Goal: Task Accomplishment & Management: Manage account settings

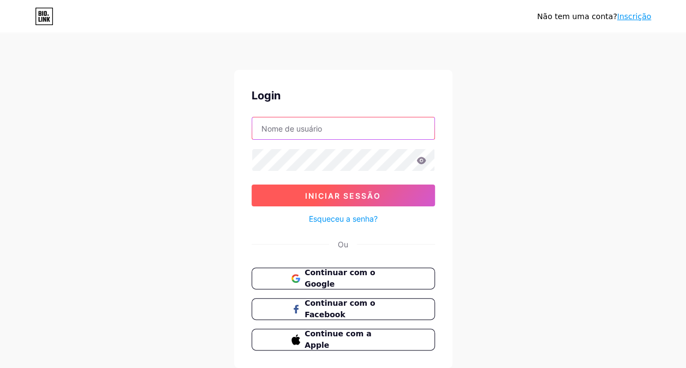
type input "[EMAIL_ADDRESS][DOMAIN_NAME]"
click at [313, 192] on span "Iniciar sessão" at bounding box center [343, 195] width 76 height 9
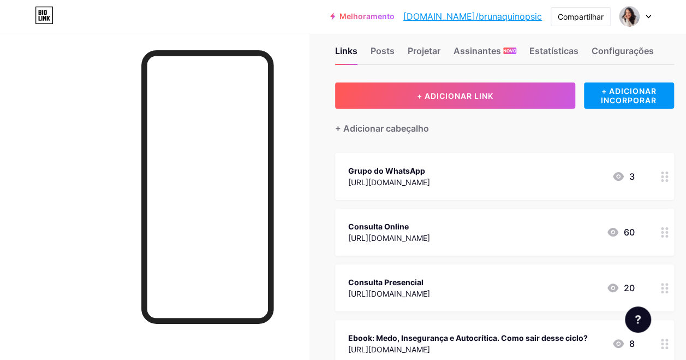
scroll to position [20, 0]
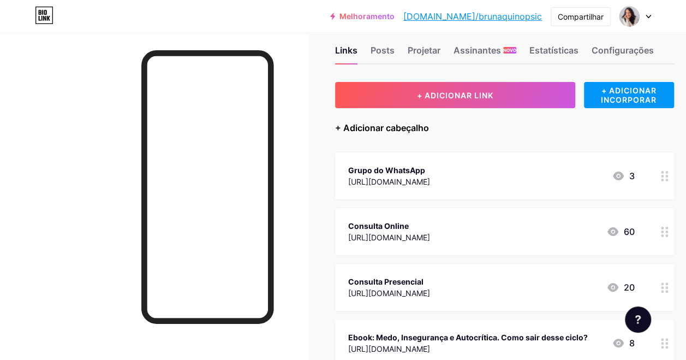
click at [419, 129] on div "+ Adicionar cabeçalho" at bounding box center [382, 127] width 94 height 13
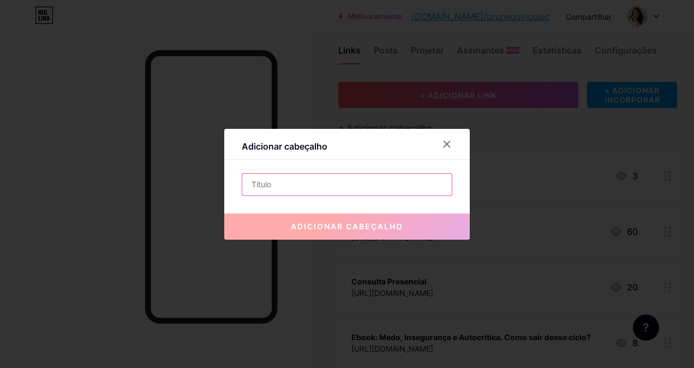
click at [328, 188] on input "text" at bounding box center [347, 185] width 210 height 22
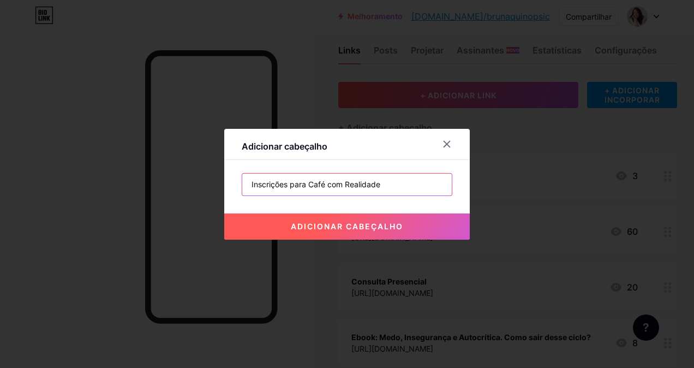
type input "Inscrições para Café com Realidade"
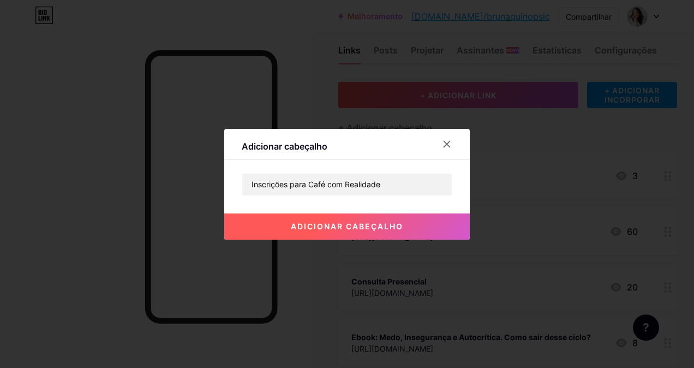
click at [335, 230] on button "Adicionar cabeçalho" at bounding box center [347, 226] width 246 height 26
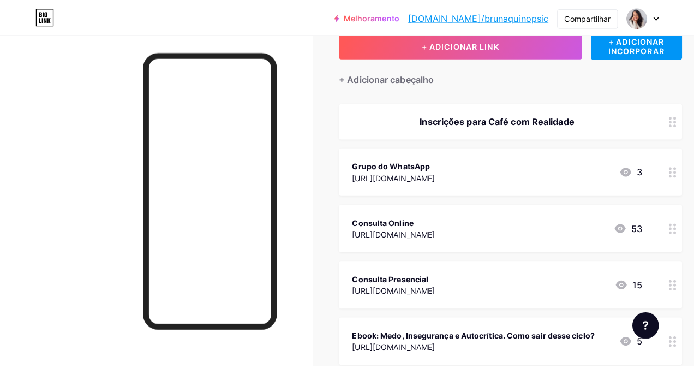
scroll to position [68, 0]
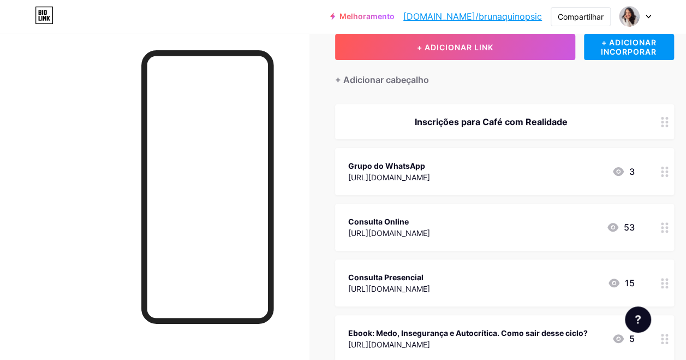
click at [669, 120] on icon at bounding box center [665, 122] width 8 height 10
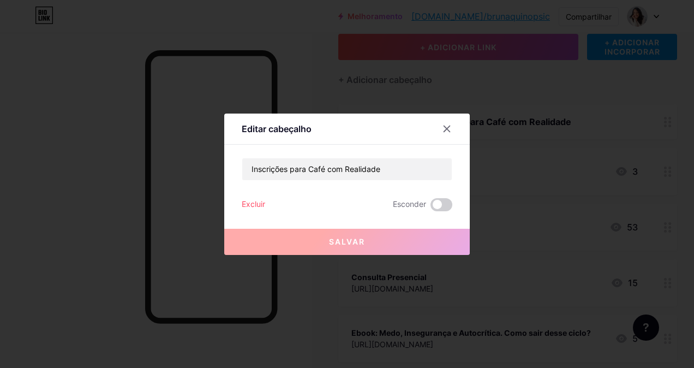
click at [252, 204] on div "Excluir" at bounding box center [253, 204] width 23 height 13
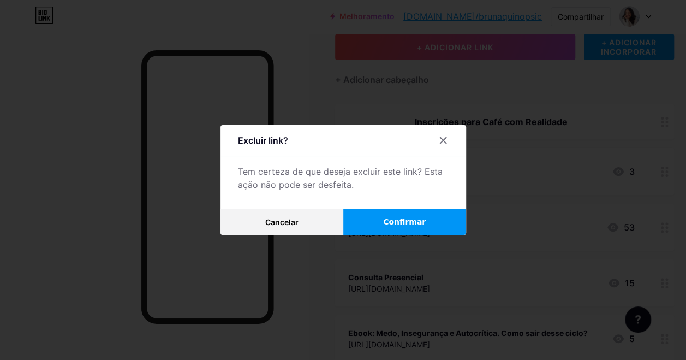
click at [376, 223] on button "Confirmar" at bounding box center [404, 222] width 123 height 26
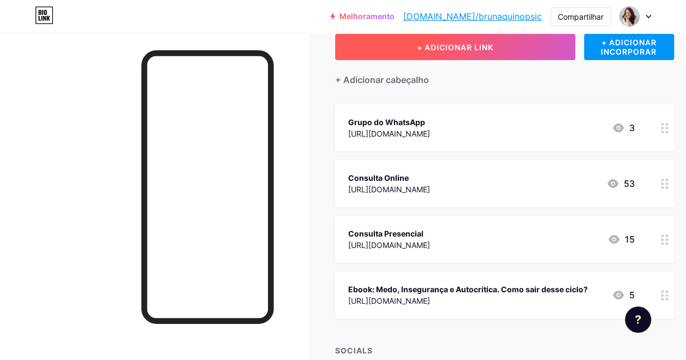
click at [465, 46] on span "+ ADICIONAR LINK" at bounding box center [455, 47] width 76 height 9
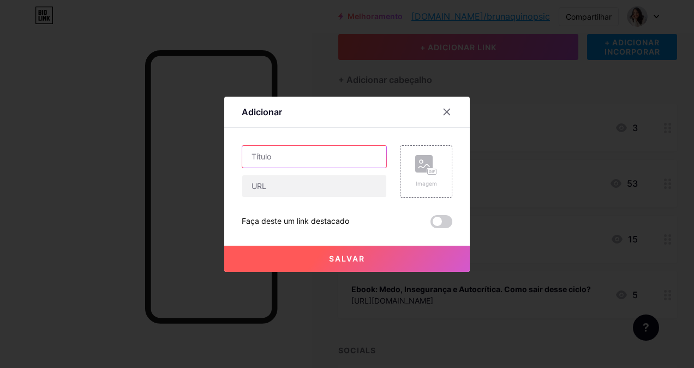
click at [272, 155] on input "text" at bounding box center [314, 157] width 144 height 22
type input "Inscrições Café com Realidade"
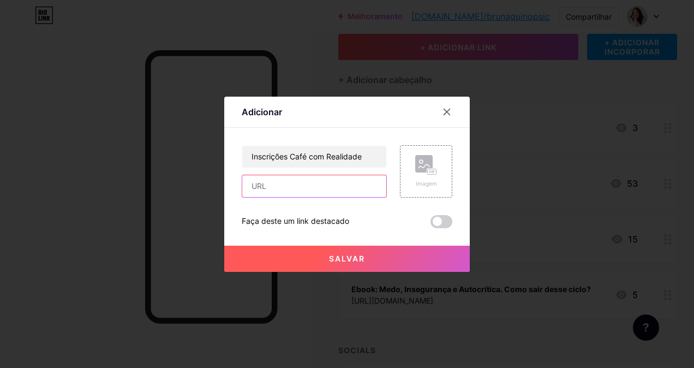
click at [275, 192] on input "text" at bounding box center [314, 186] width 144 height 22
paste input "[URL][DOMAIN_NAME]"
type input "[URL][DOMAIN_NAME]"
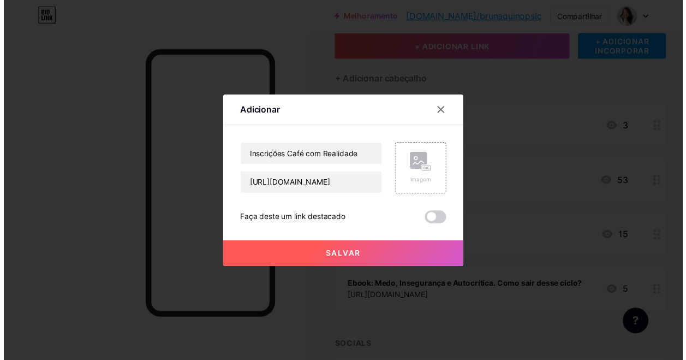
scroll to position [0, 0]
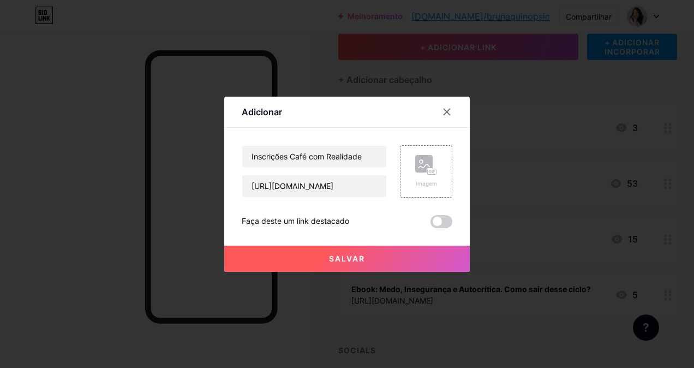
click at [338, 259] on span "Salvar" at bounding box center [347, 258] width 36 height 9
